Goal: Information Seeking & Learning: Learn about a topic

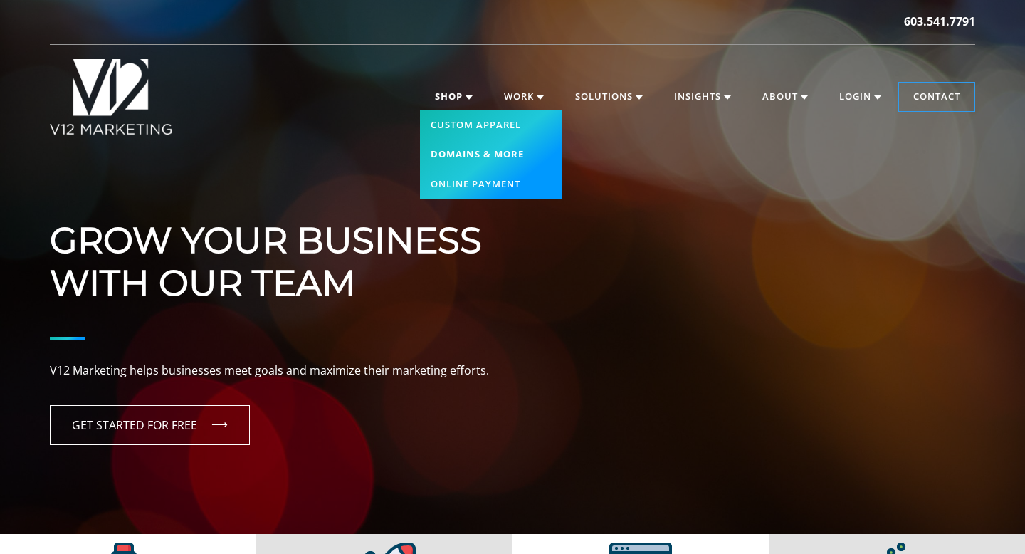
click at [465, 155] on link "Domains & More" at bounding box center [491, 155] width 142 height 30
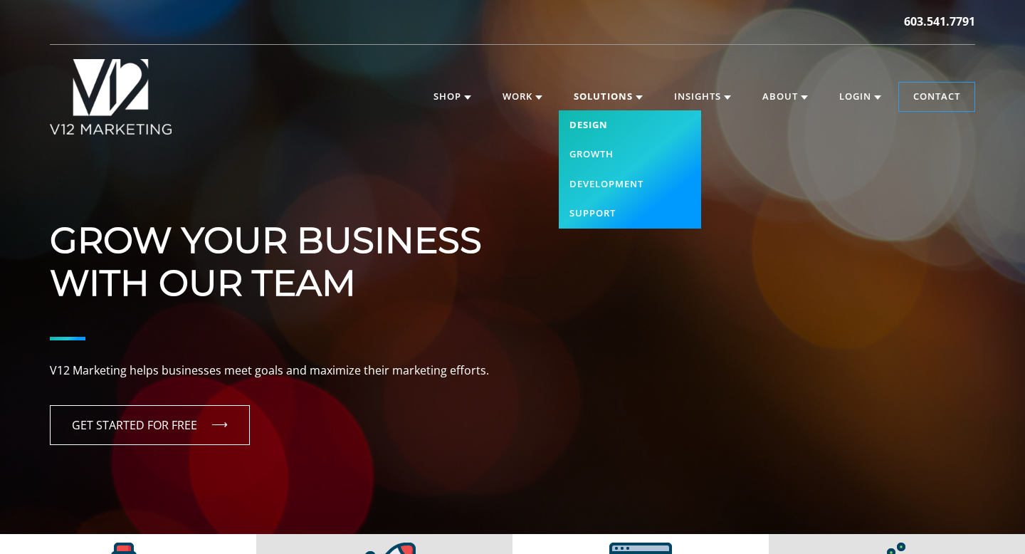
click at [590, 125] on link "Design" at bounding box center [630, 125] width 142 height 30
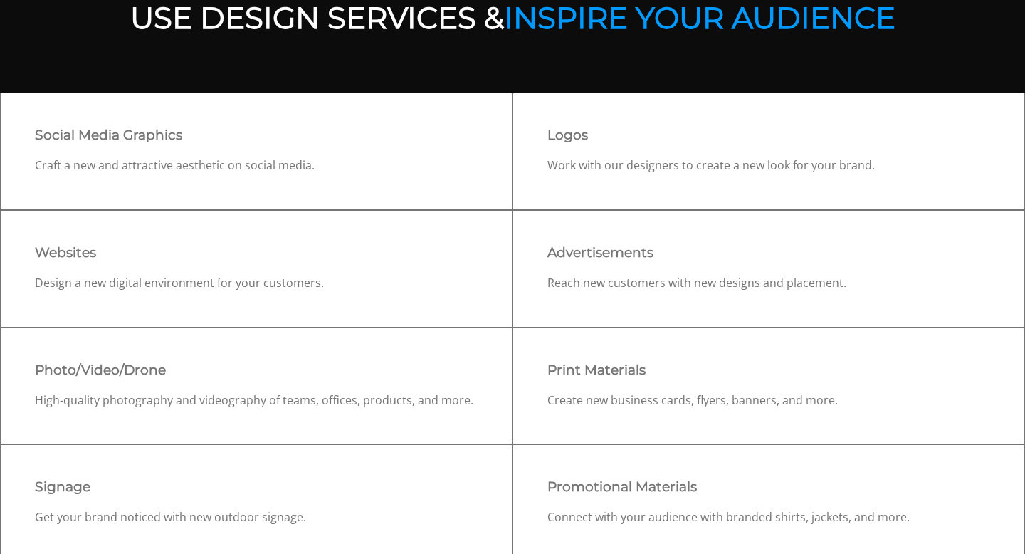
scroll to position [615, 0]
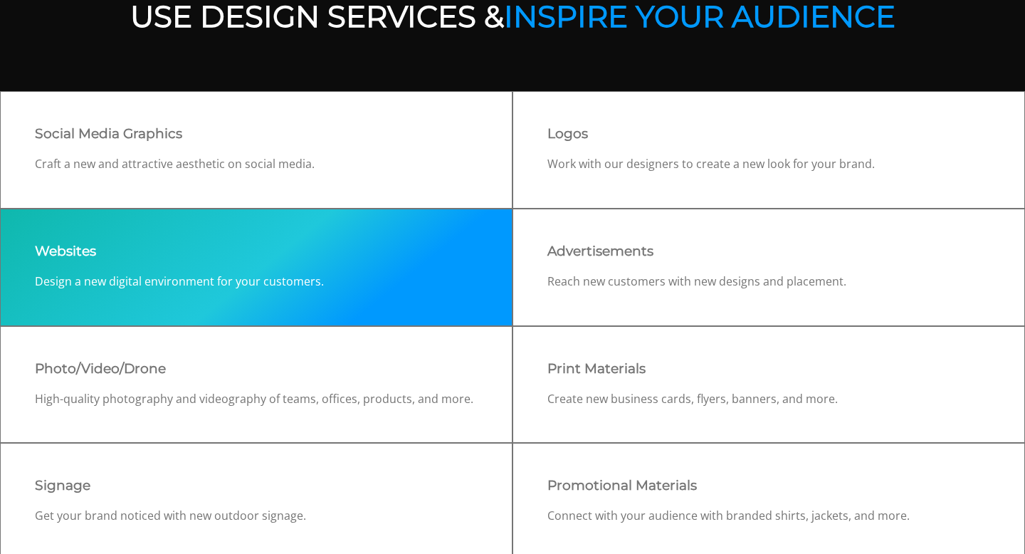
click at [449, 284] on p "Design a new digital environment for your customers." at bounding box center [256, 282] width 443 height 19
